Goal: Information Seeking & Learning: Learn about a topic

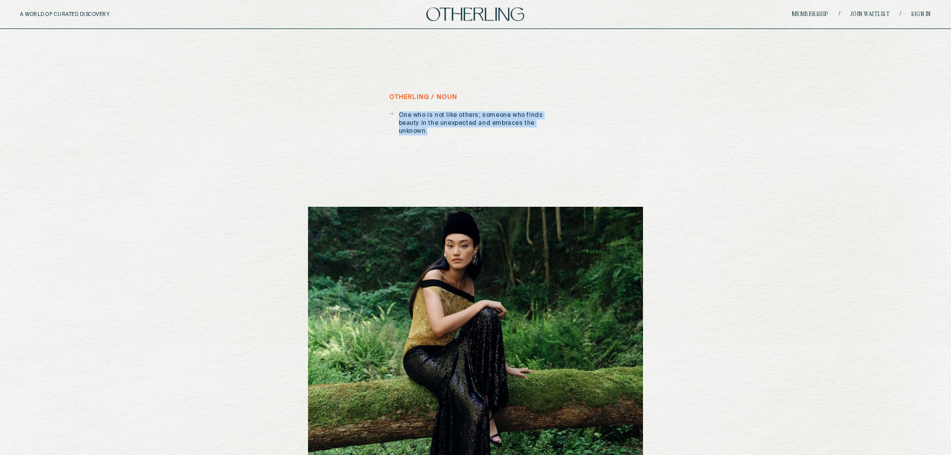
drag, startPoint x: 472, startPoint y: 124, endPoint x: 379, endPoint y: 113, distance: 94.0
click at [379, 113] on div "otherling / noun One who is not like others; someone who finds beauty in the un…" at bounding box center [475, 325] width 335 height 463
click at [519, 122] on p "One who is not like others; someone who finds beauty in the unexpected and embr…" at bounding box center [480, 123] width 163 height 24
drag, startPoint x: 559, startPoint y: 123, endPoint x: 393, endPoint y: 111, distance: 166.7
click at [393, 111] on div "One who is not like others; someone who finds beauty in the unexpected and embr…" at bounding box center [476, 121] width 173 height 27
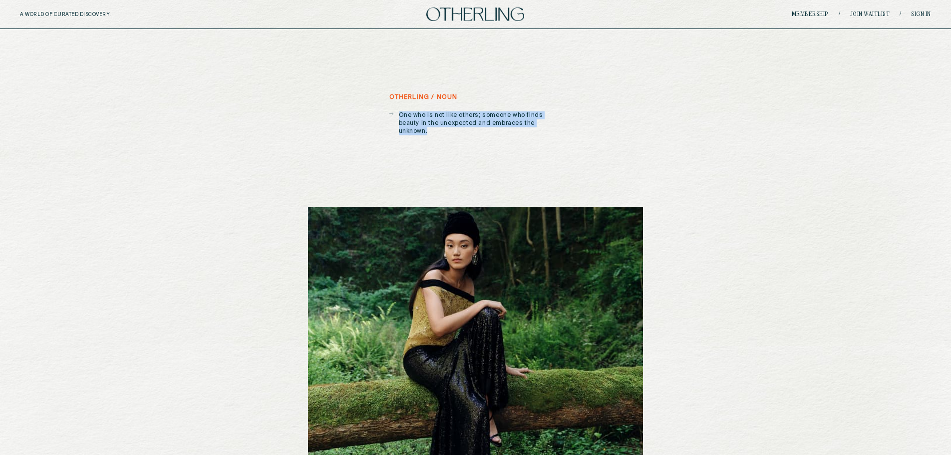
click at [532, 121] on p "One who is not like others; someone who finds beauty in the unexpected and embr…" at bounding box center [480, 123] width 163 height 24
drag, startPoint x: 556, startPoint y: 126, endPoint x: 444, endPoint y: 118, distance: 111.6
click at [430, 118] on p "One who is not like others; someone who finds beauty in the unexpected and embr…" at bounding box center [480, 123] width 163 height 24
click at [506, 126] on p "One who is not like others; someone who finds beauty in the unexpected and embr…" at bounding box center [480, 123] width 163 height 24
click at [815, 12] on link "Membership" at bounding box center [810, 14] width 37 height 6
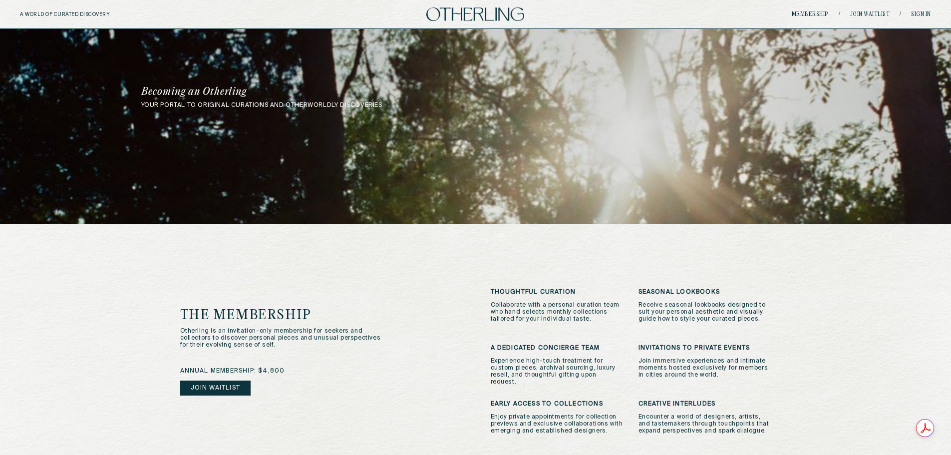
scroll to position [100, 0]
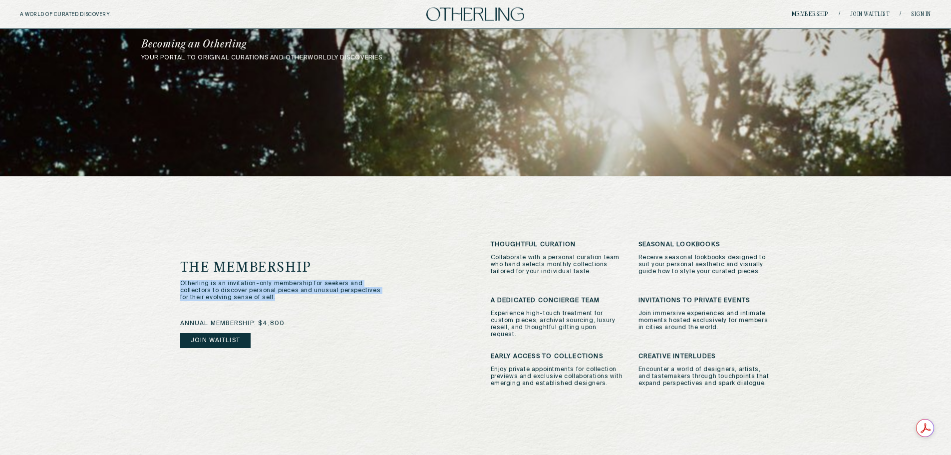
drag, startPoint x: 177, startPoint y: 275, endPoint x: 325, endPoint y: 284, distance: 148.6
click at [325, 284] on div "the membership Otherling is an invitation-only membership for seekers and colle…" at bounding box center [475, 430] width 631 height 509
click at [272, 284] on p "Otherling is an invitation-only membership for seekers and collectors to discov…" at bounding box center [285, 290] width 210 height 21
drag, startPoint x: 222, startPoint y: 285, endPoint x: 191, endPoint y: 271, distance: 34.4
click at [191, 280] on p "Otherling is an invitation-only membership for seekers and collectors to discov…" at bounding box center [285, 290] width 210 height 21
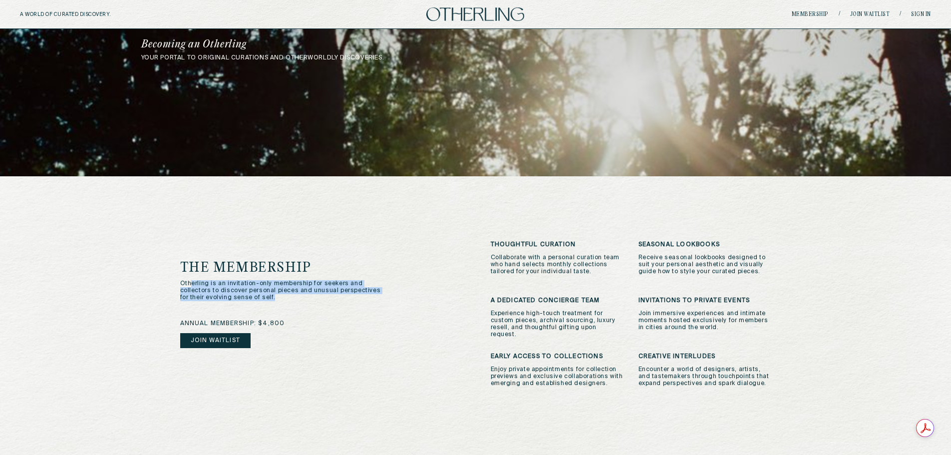
click at [228, 282] on p "Otherling is an invitation-only membership for seekers and collectors to discov…" at bounding box center [285, 290] width 210 height 21
drag, startPoint x: 280, startPoint y: 285, endPoint x: 280, endPoint y: 290, distance: 5.0
click at [280, 290] on p "Otherling is an invitation-only membership for seekers and collectors to discov…" at bounding box center [285, 290] width 210 height 21
click at [286, 290] on p "Otherling is an invitation-only membership for seekers and collectors to discov…" at bounding box center [285, 290] width 210 height 21
drag, startPoint x: 267, startPoint y: 289, endPoint x: 186, endPoint y: 276, distance: 81.4
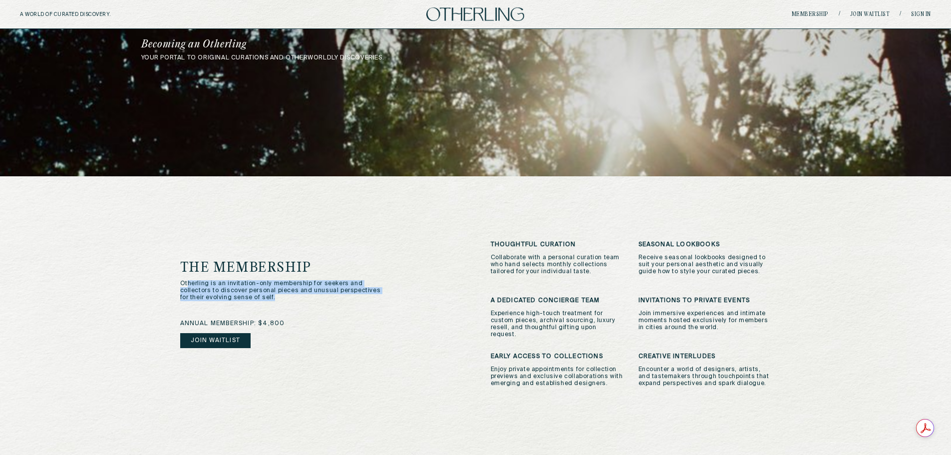
click at [186, 280] on p "Otherling is an invitation-only membership for seekers and collectors to discov…" at bounding box center [285, 290] width 210 height 21
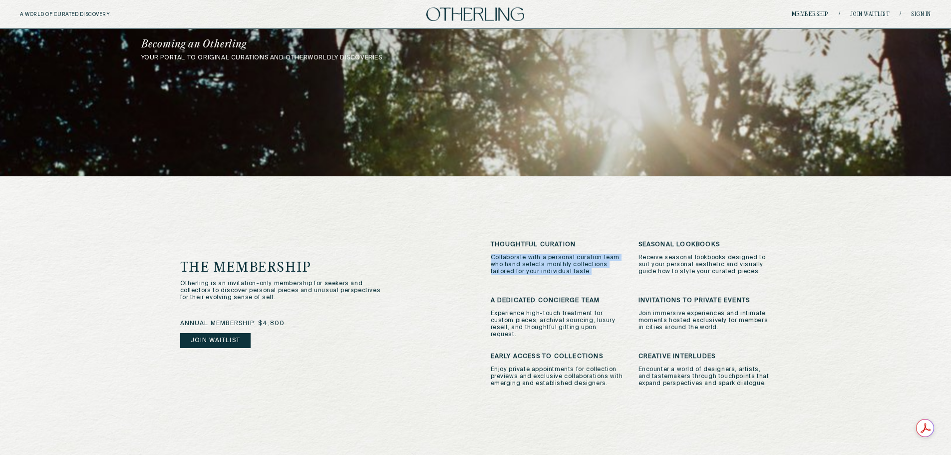
drag, startPoint x: 492, startPoint y: 259, endPoint x: 597, endPoint y: 273, distance: 105.8
click at [597, 273] on p "Collaborate with a personal curation team who hand selects monthly collections …" at bounding box center [557, 264] width 133 height 21
click at [583, 273] on p "Collaborate with a personal curation team who hand selects monthly collections …" at bounding box center [557, 264] width 133 height 21
drag, startPoint x: 595, startPoint y: 274, endPoint x: 488, endPoint y: 259, distance: 107.8
click at [488, 259] on div "the membership Otherling is an invitation-only membership for seekers and colle…" at bounding box center [475, 317] width 591 height 153
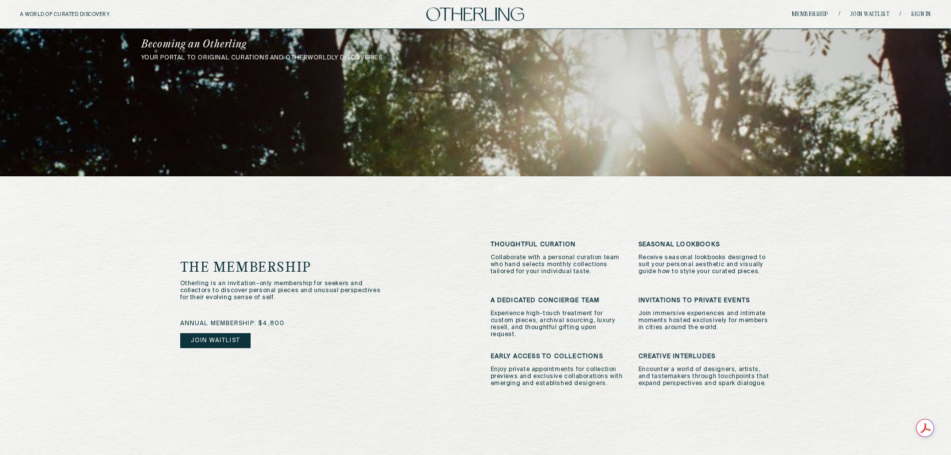
click at [533, 288] on div "thoughtful curation Collaborate with a personal curation team who hand selects …" at bounding box center [631, 317] width 281 height 153
drag, startPoint x: 491, startPoint y: 293, endPoint x: 579, endPoint y: 326, distance: 93.6
click at [579, 326] on div "thoughtful curation Collaborate with a personal curation team who hand selects …" at bounding box center [631, 317] width 281 height 153
click at [550, 320] on p "Experience high-touch treatment for custom pieces, archival sourcing, luxury re…" at bounding box center [557, 324] width 133 height 28
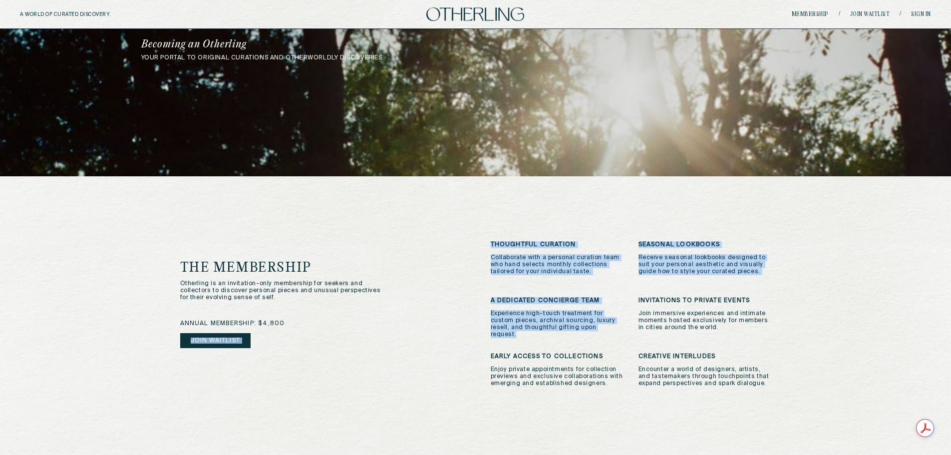
drag, startPoint x: 622, startPoint y: 324, endPoint x: 435, endPoint y: 315, distance: 187.0
click at [435, 315] on div "the membership Otherling is an invitation-only membership for seekers and colle…" at bounding box center [475, 317] width 591 height 153
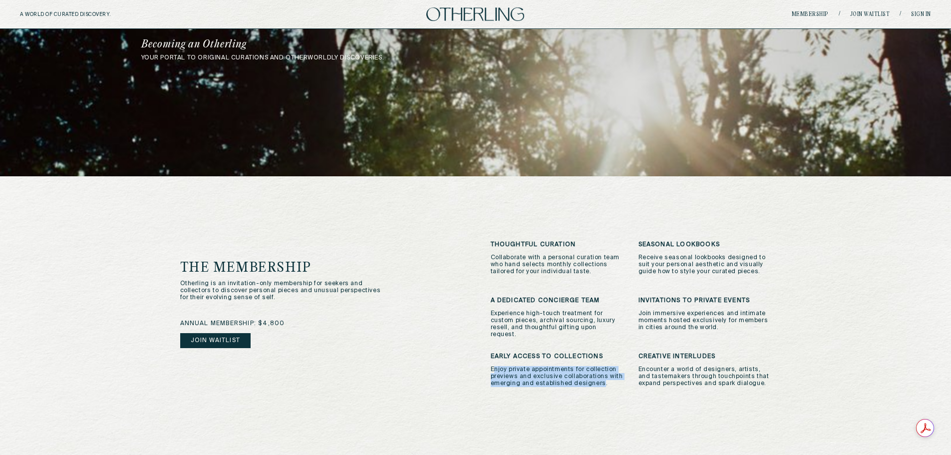
drag, startPoint x: 495, startPoint y: 351, endPoint x: 600, endPoint y: 377, distance: 107.5
click at [600, 377] on div "the membership Otherling is an invitation-only membership for seekers and colle…" at bounding box center [475, 430] width 631 height 509
click at [596, 372] on p "Enjoy private appointments for collection previews and exclusive collaborations…" at bounding box center [557, 376] width 133 height 21
drag, startPoint x: 601, startPoint y: 372, endPoint x: 503, endPoint y: 352, distance: 99.9
click at [503, 353] on div "early access to collections Enjoy private appointments for collection previews …" at bounding box center [557, 373] width 133 height 41
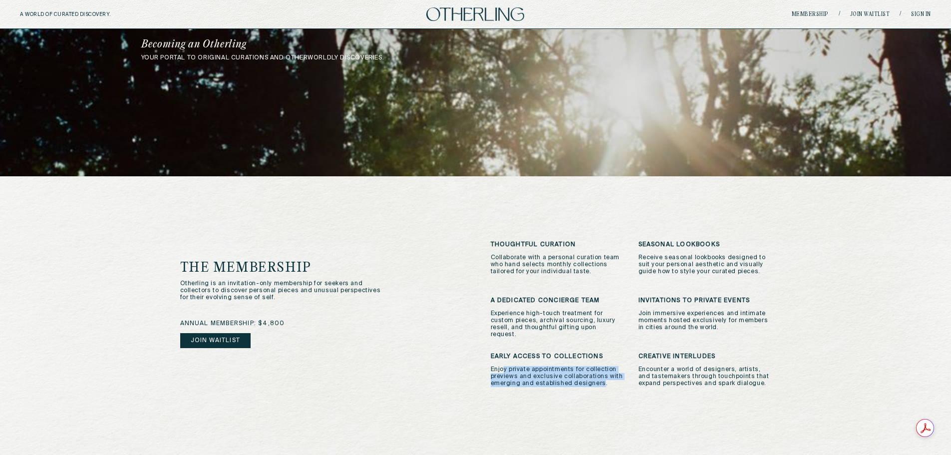
click at [564, 366] on p "Enjoy private appointments for collection previews and exclusive collaborations…" at bounding box center [557, 376] width 133 height 21
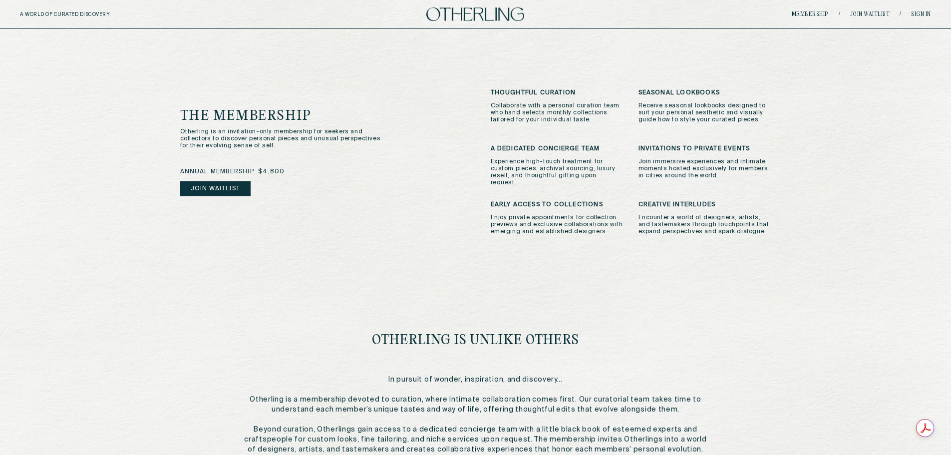
scroll to position [399, 0]
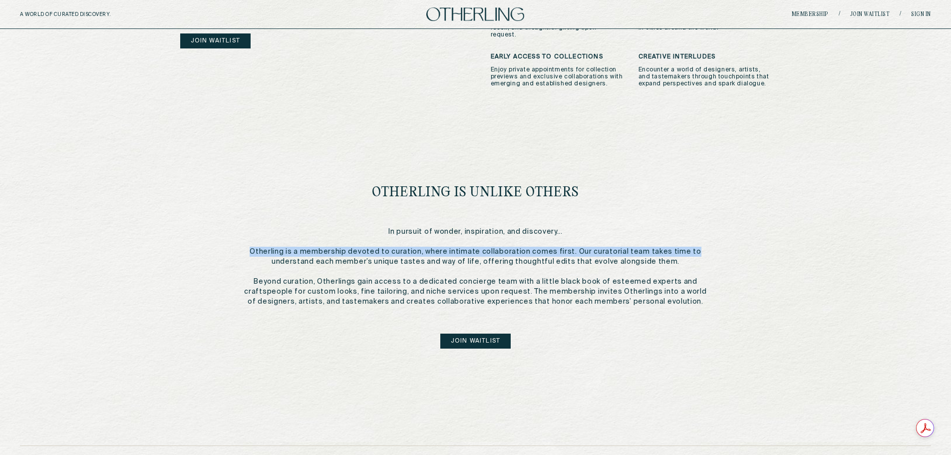
drag, startPoint x: 259, startPoint y: 229, endPoint x: 705, endPoint y: 228, distance: 445.9
click at [705, 228] on p "In pursuit of wonder, inspiration, and discovery... Otherling is a membership d…" at bounding box center [475, 267] width 463 height 80
